Goal: Task Accomplishment & Management: Use online tool/utility

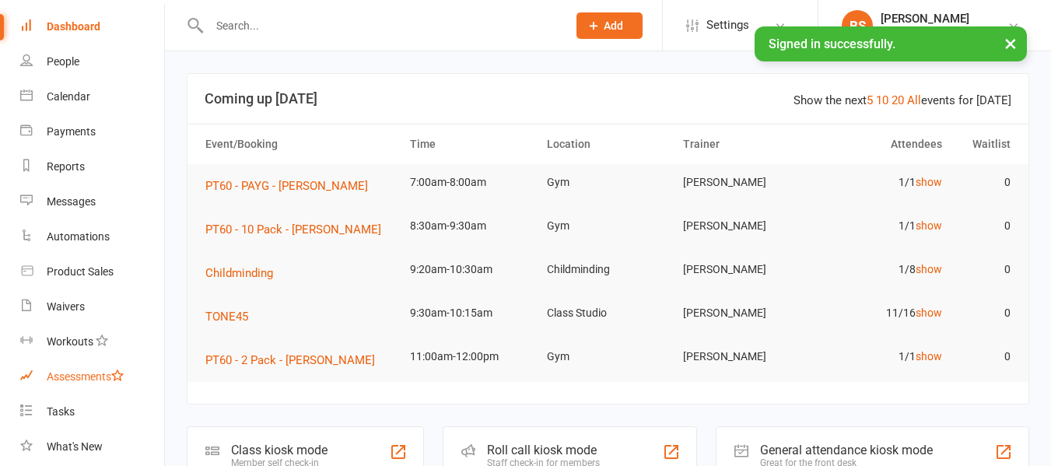
scroll to position [247, 0]
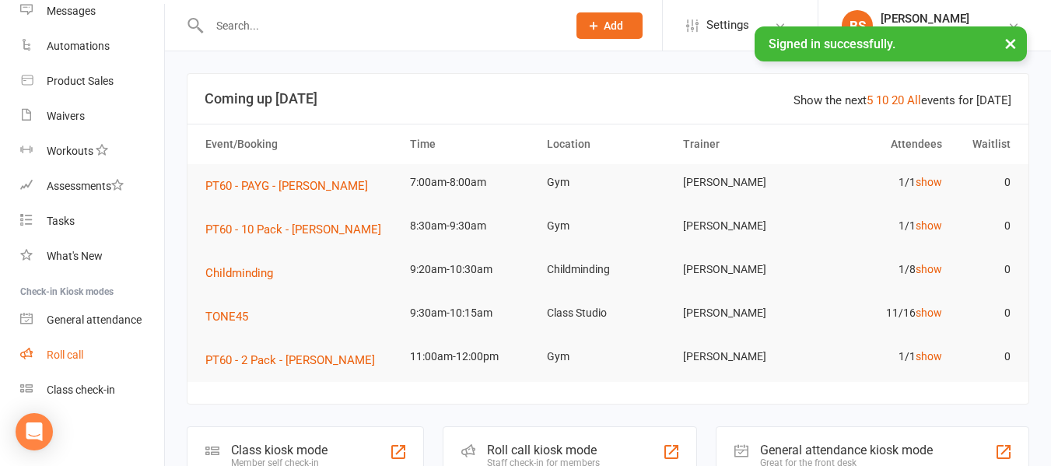
click at [62, 354] on div "Roll call" at bounding box center [65, 354] width 37 height 12
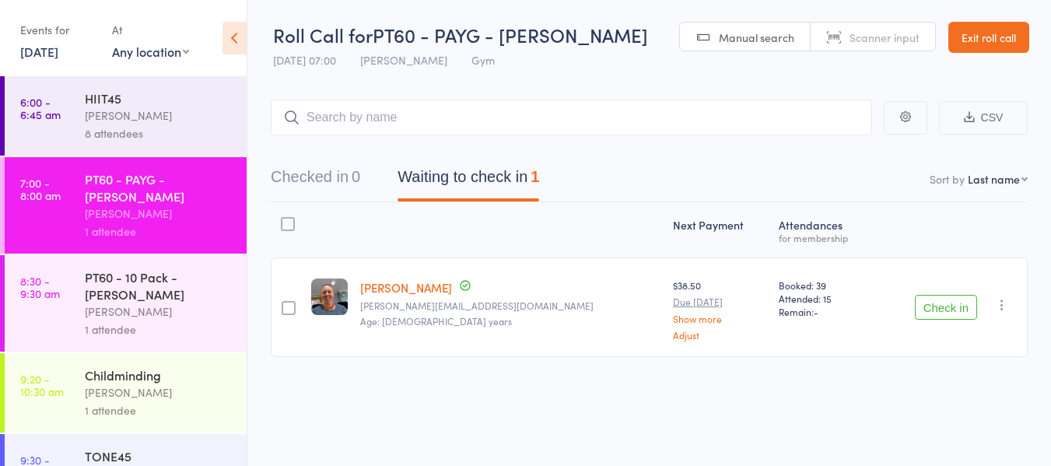
click at [139, 115] on div "[PERSON_NAME]" at bounding box center [159, 116] width 149 height 18
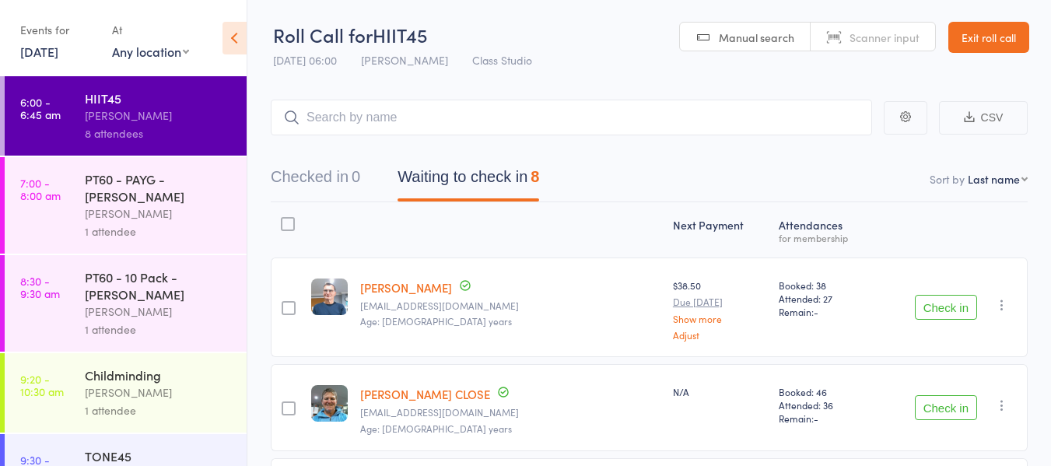
click at [936, 302] on button "Check in" at bounding box center [945, 307] width 62 height 25
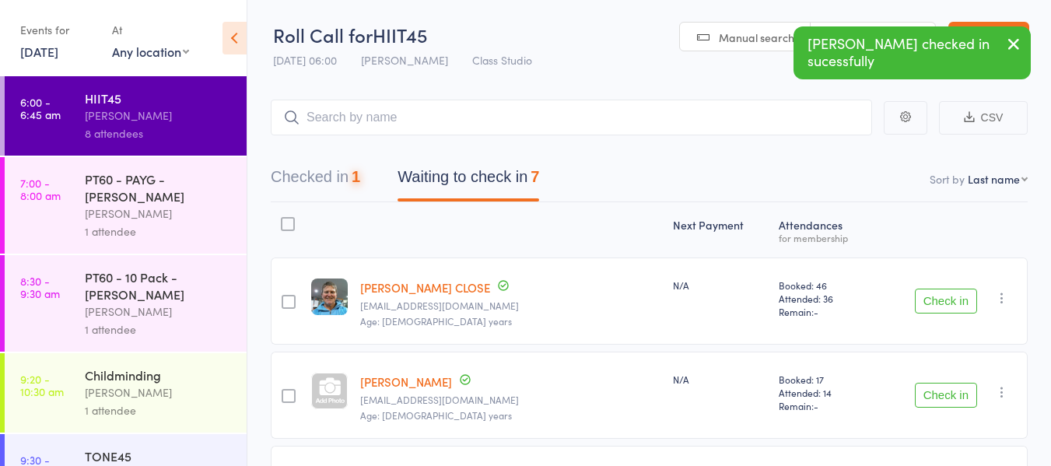
click at [936, 302] on button "Check in" at bounding box center [945, 301] width 62 height 25
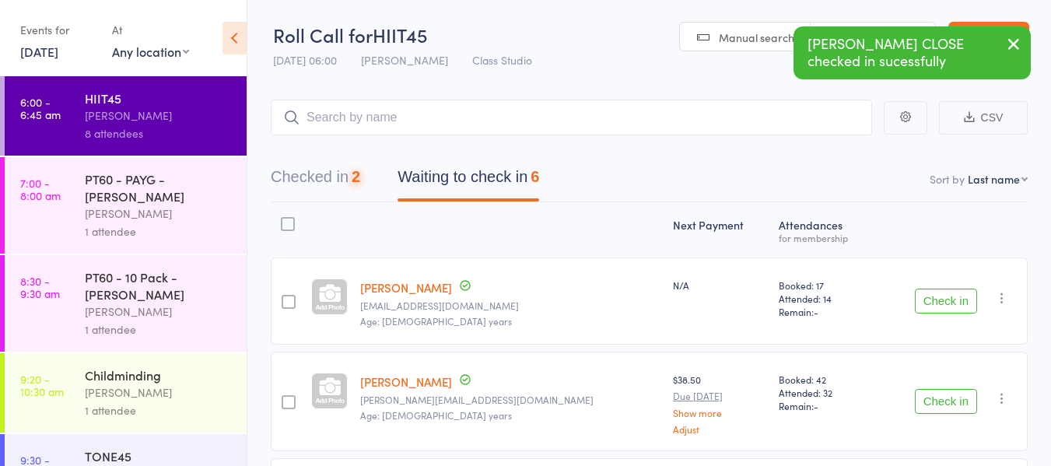
click at [936, 302] on button "Check in" at bounding box center [945, 301] width 62 height 25
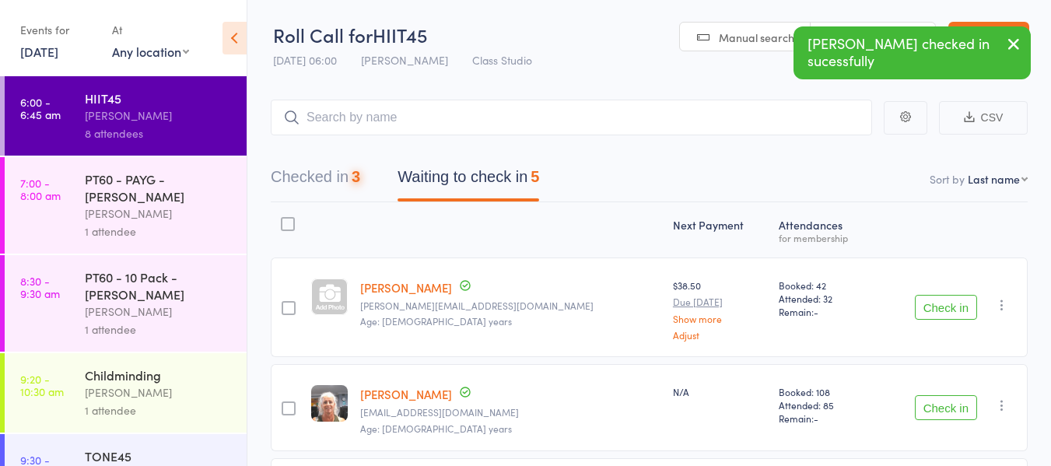
click at [936, 302] on button "Check in" at bounding box center [945, 307] width 62 height 25
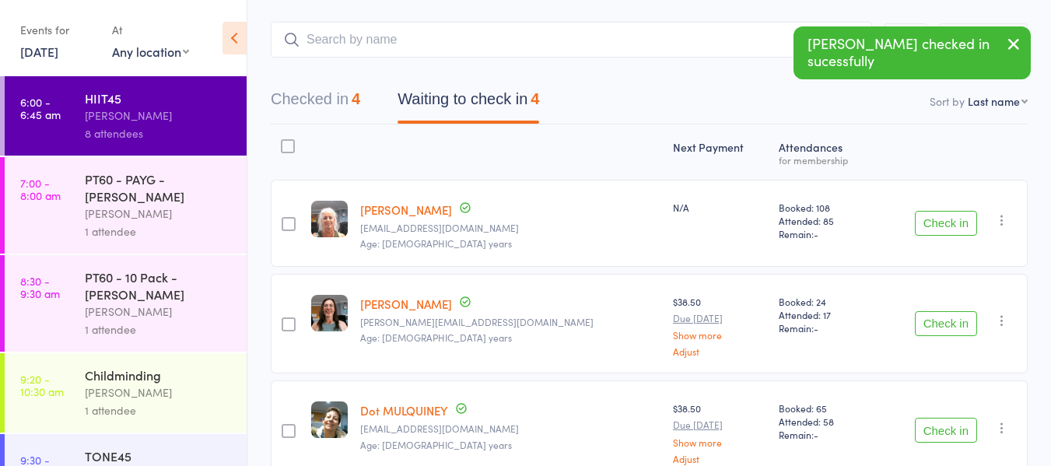
click at [922, 224] on button "Check in" at bounding box center [945, 223] width 62 height 25
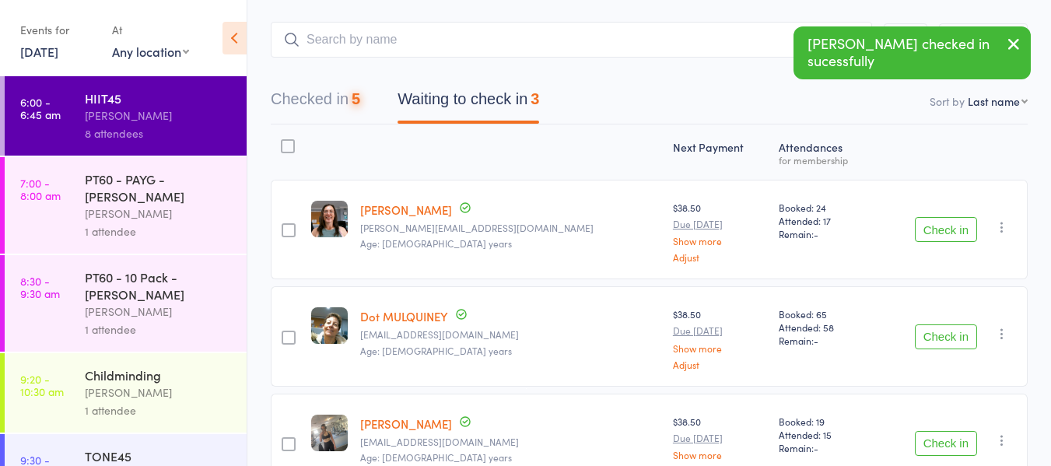
click at [922, 224] on button "Check in" at bounding box center [945, 229] width 62 height 25
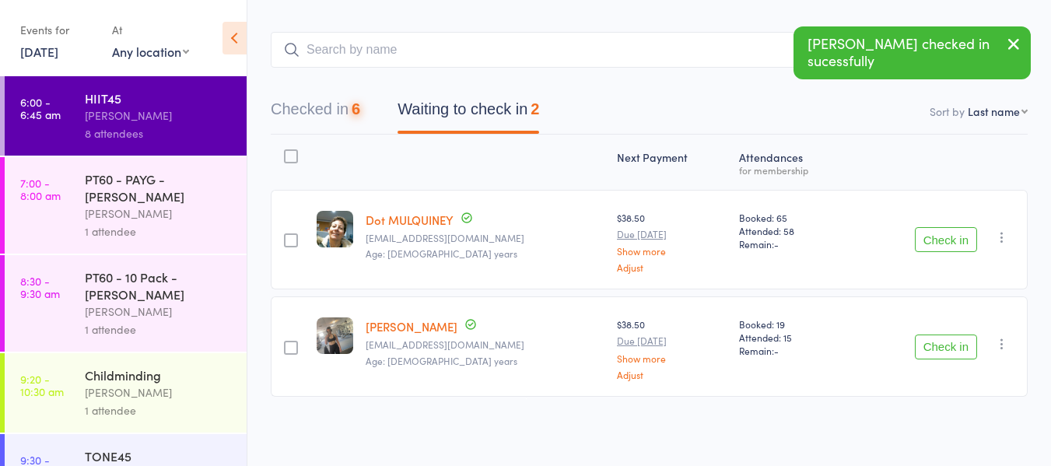
scroll to position [66, 0]
click at [922, 224] on div "Check in Check in Send message Add Note Add Task Add Flag Remove Mark absent" at bounding box center [939, 241] width 175 height 100
click at [942, 249] on button "Check in" at bounding box center [945, 241] width 62 height 25
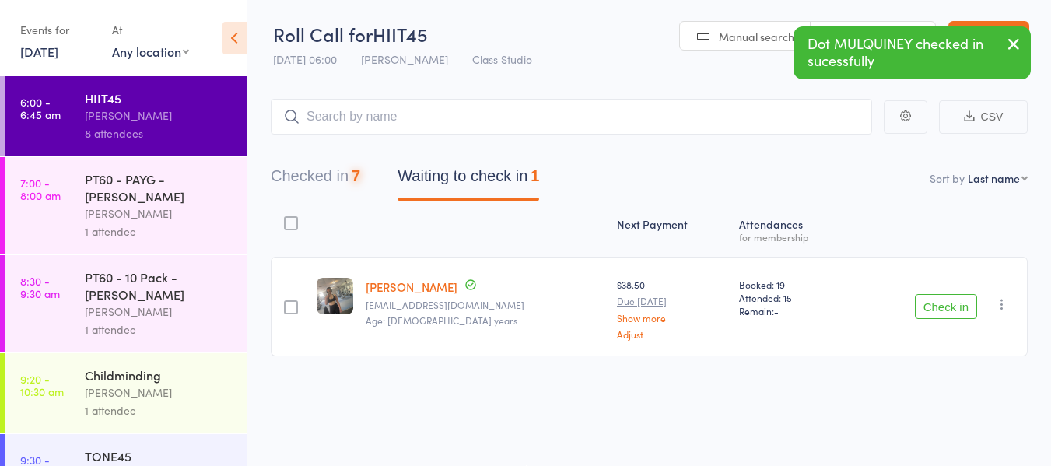
scroll to position [1, 0]
click at [1002, 304] on icon "button" at bounding box center [1002, 304] width 16 height 16
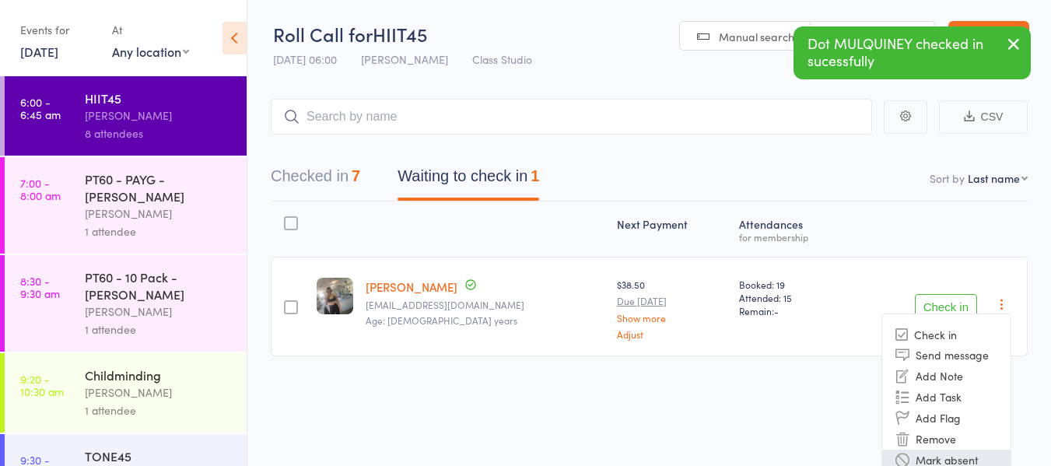
click at [957, 455] on li "Mark absent" at bounding box center [946, 459] width 128 height 21
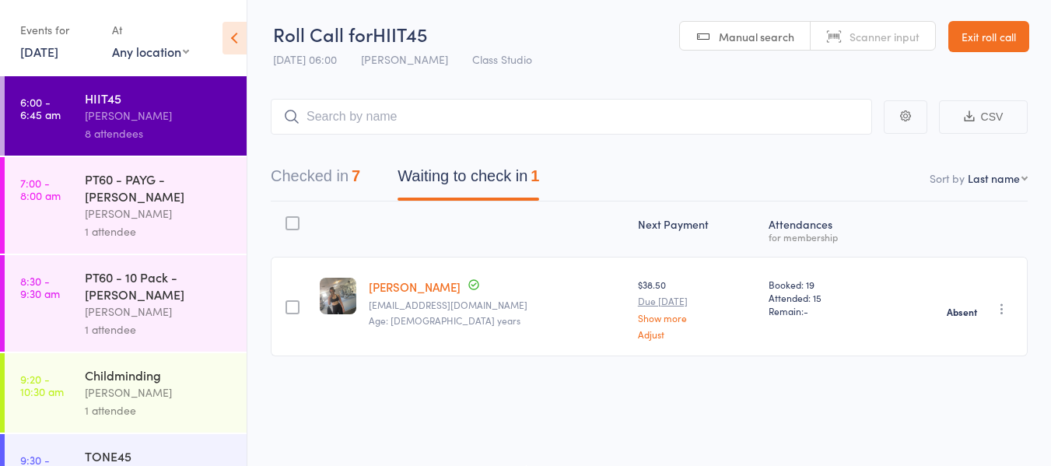
click at [179, 194] on div "PT60 - PAYG - [PERSON_NAME]" at bounding box center [159, 187] width 149 height 34
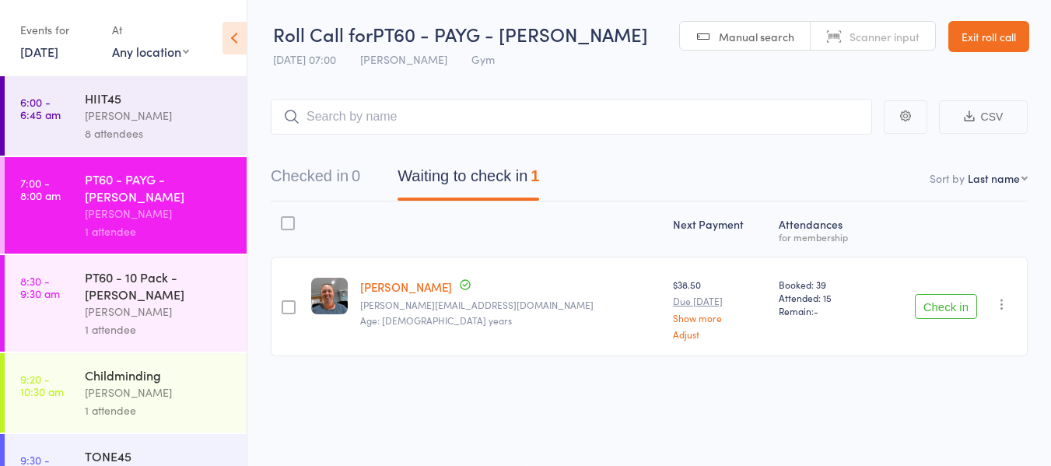
click at [944, 304] on button "Check in" at bounding box center [945, 306] width 62 height 25
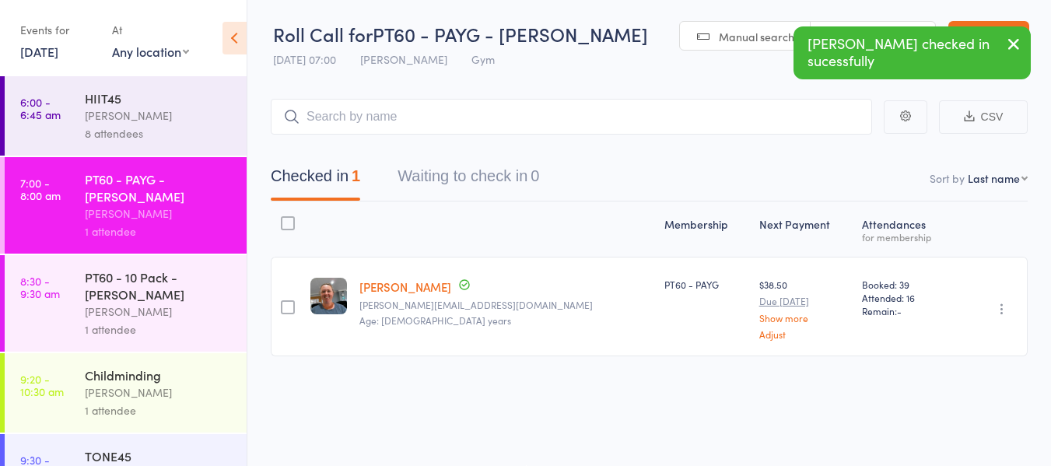
scroll to position [78, 0]
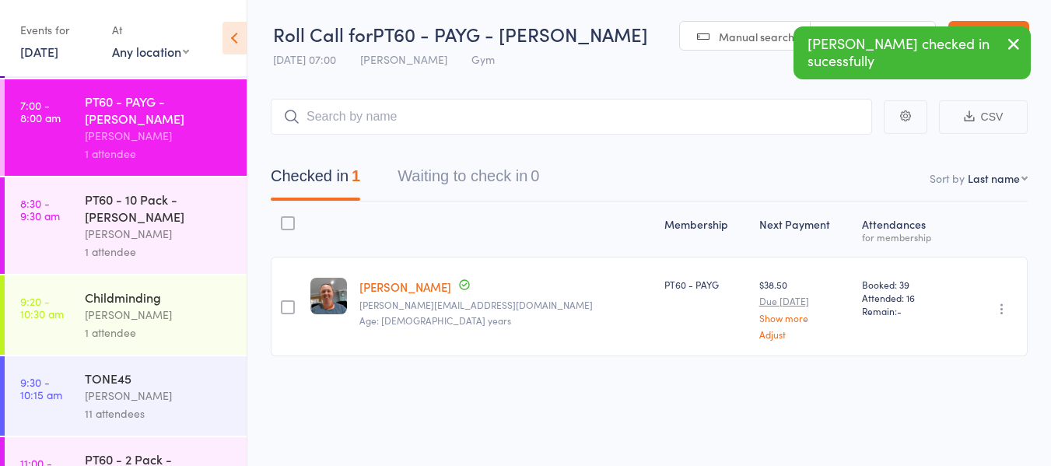
click at [93, 299] on div "Childminding" at bounding box center [159, 297] width 149 height 17
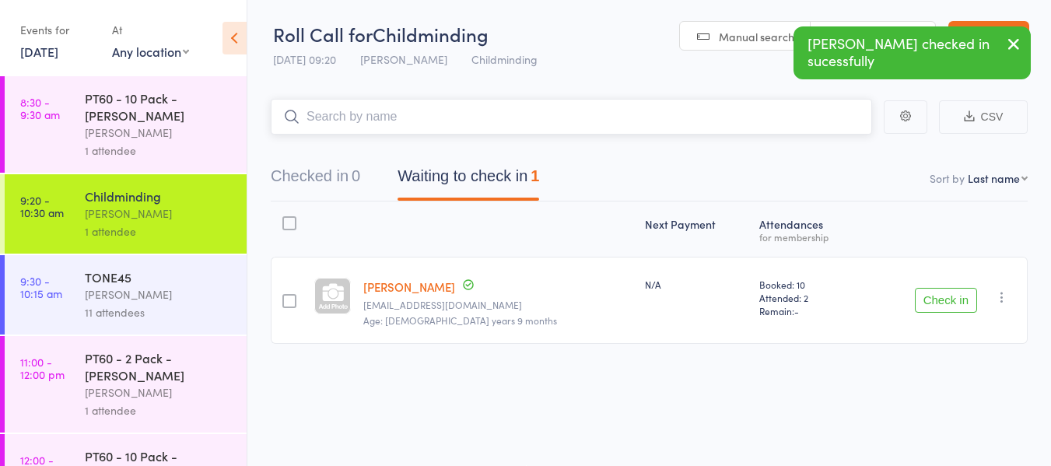
scroll to position [233, 0]
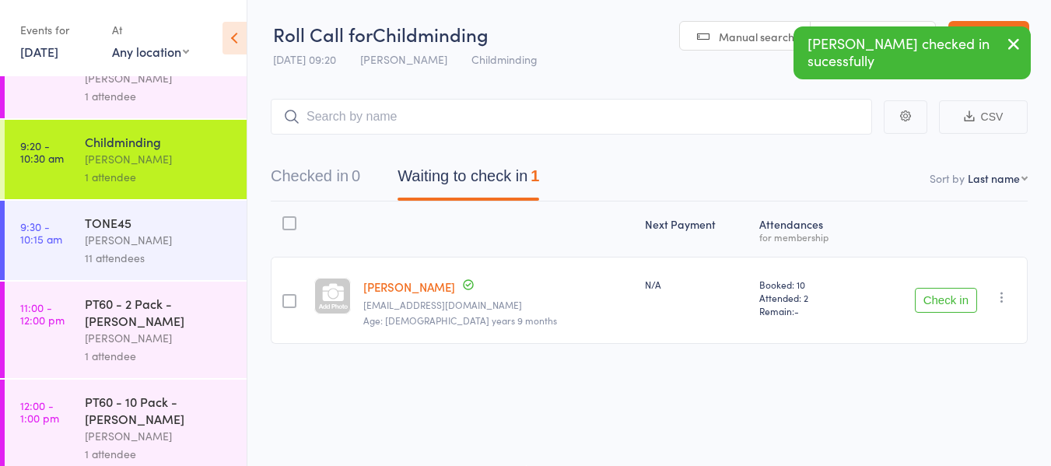
click at [138, 251] on div "11 attendees" at bounding box center [159, 258] width 149 height 18
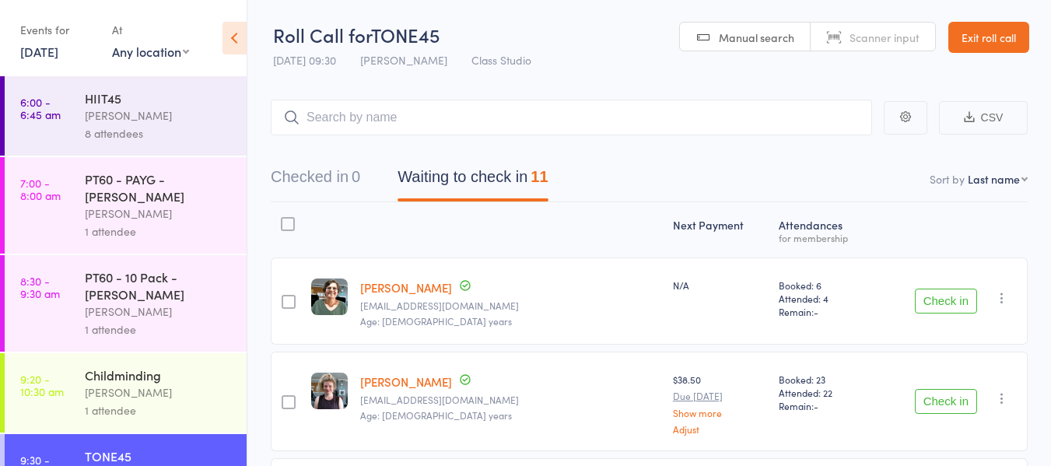
click at [991, 33] on link "Exit roll call" at bounding box center [988, 37] width 81 height 31
